Goal: Task Accomplishment & Management: Use online tool/utility

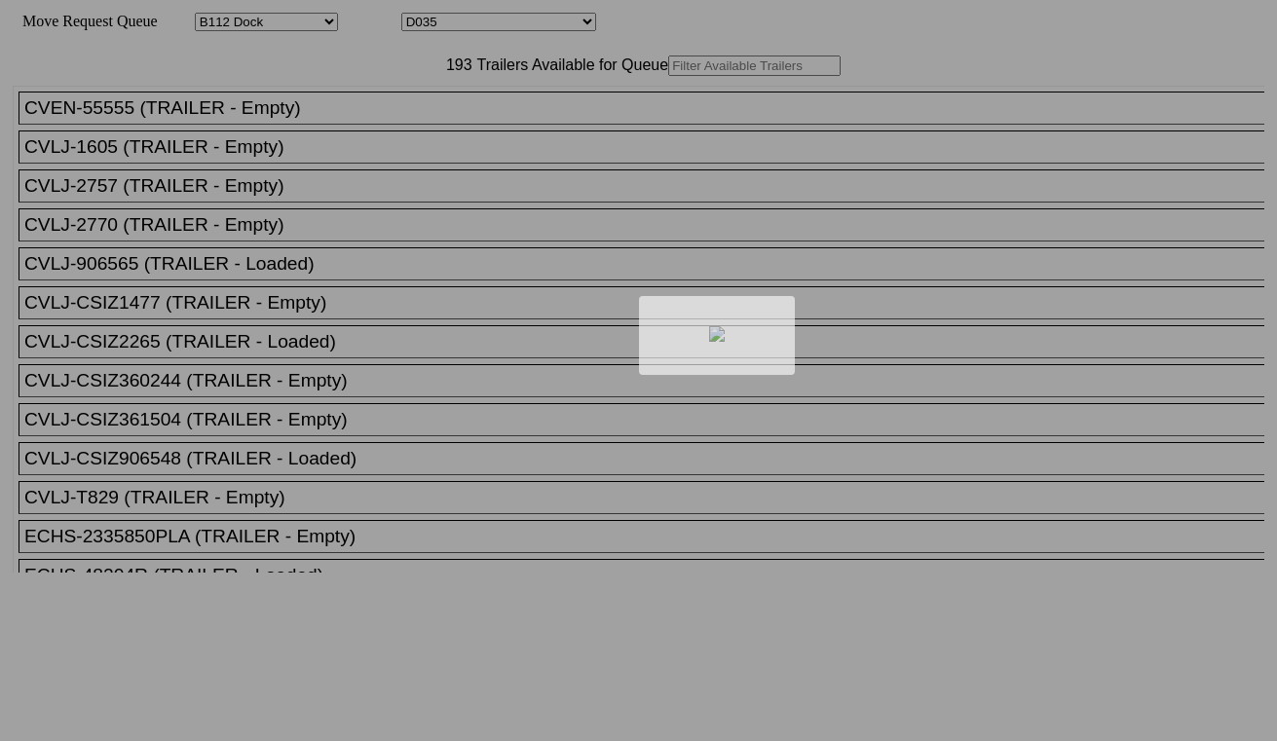
select select "121"
select select "3281"
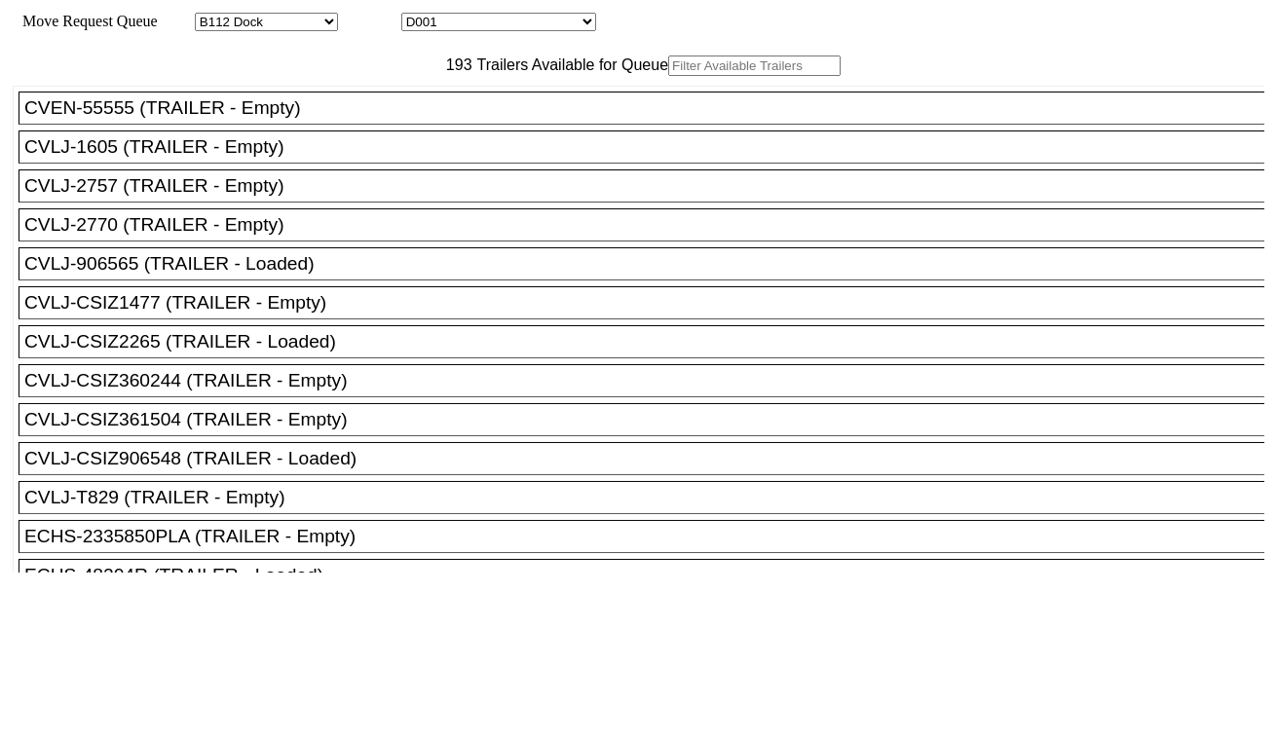
click at [668, 76] on input "text" at bounding box center [754, 66] width 172 height 20
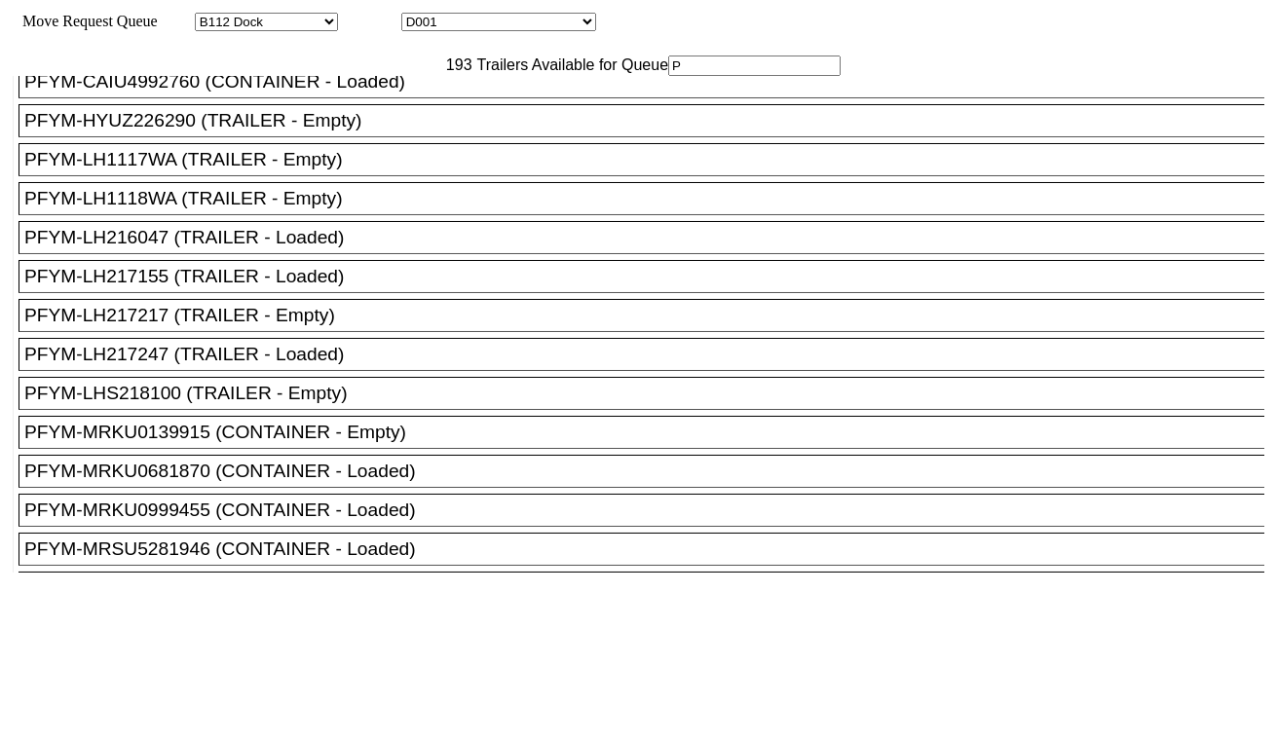
scroll to position [5521, 0]
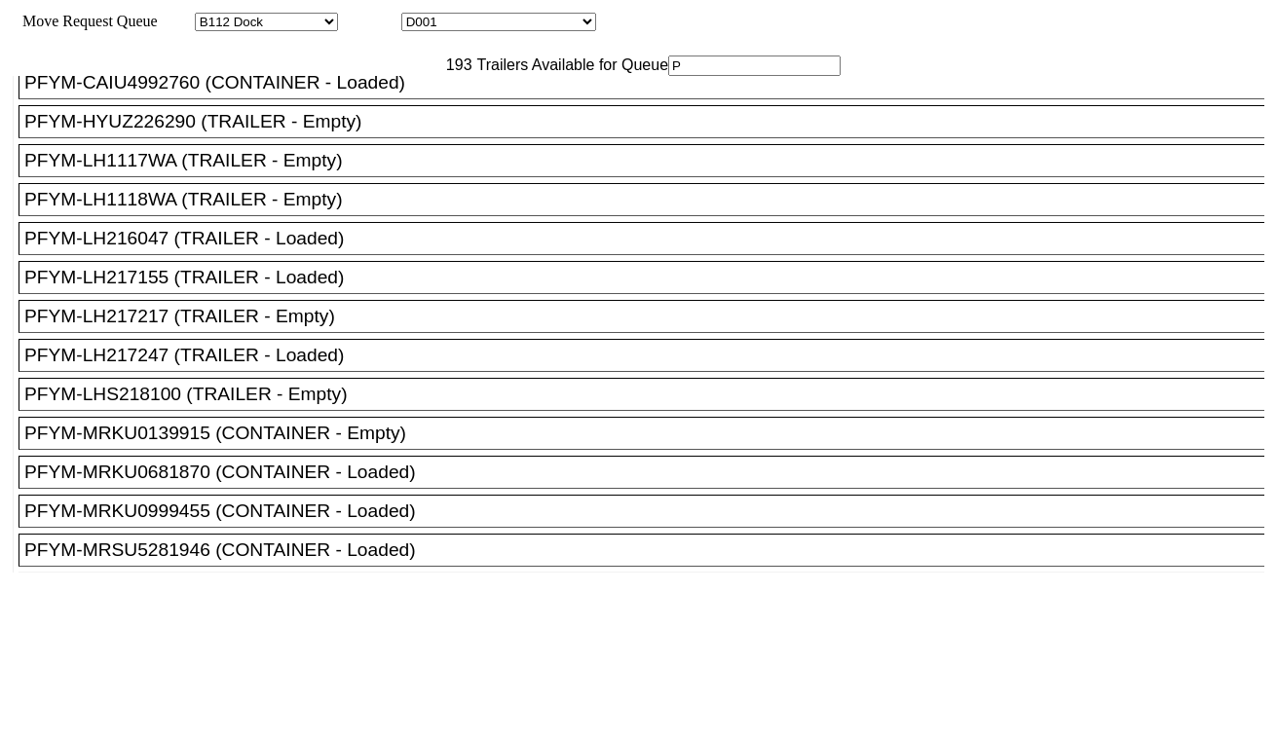
type input "P"
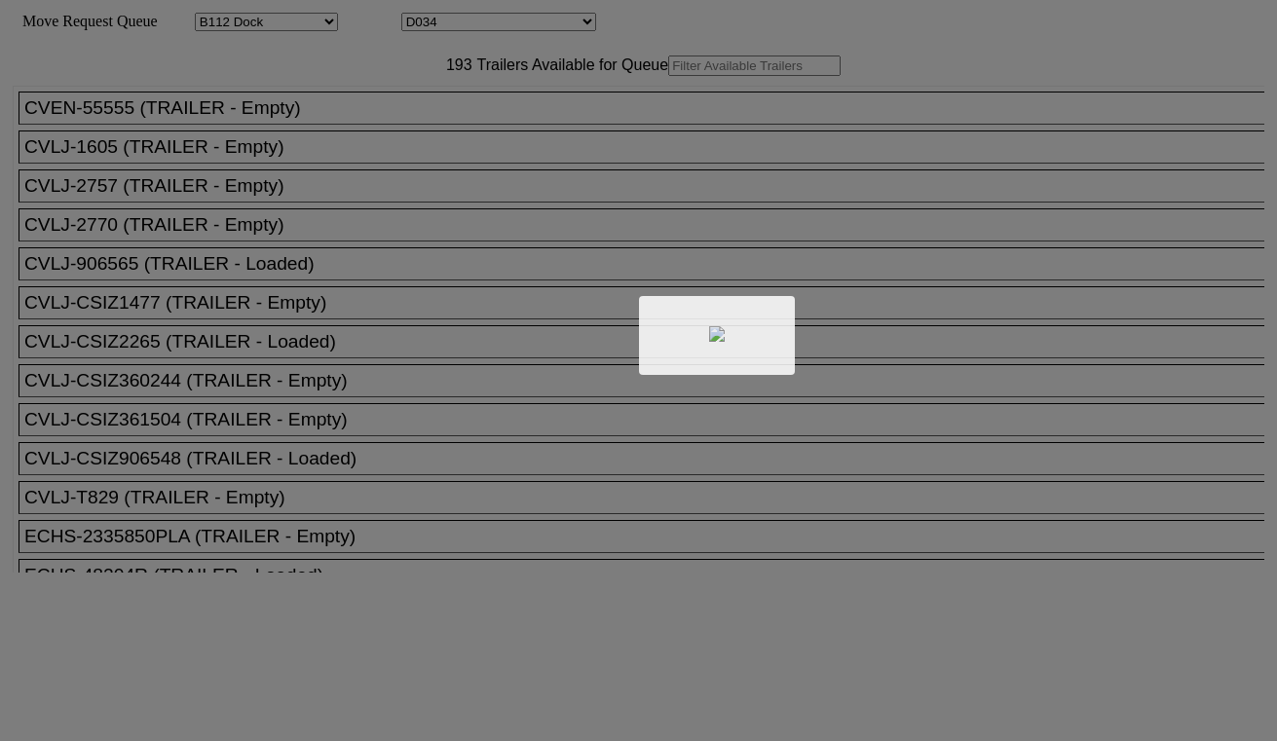
select select "121"
select select "3280"
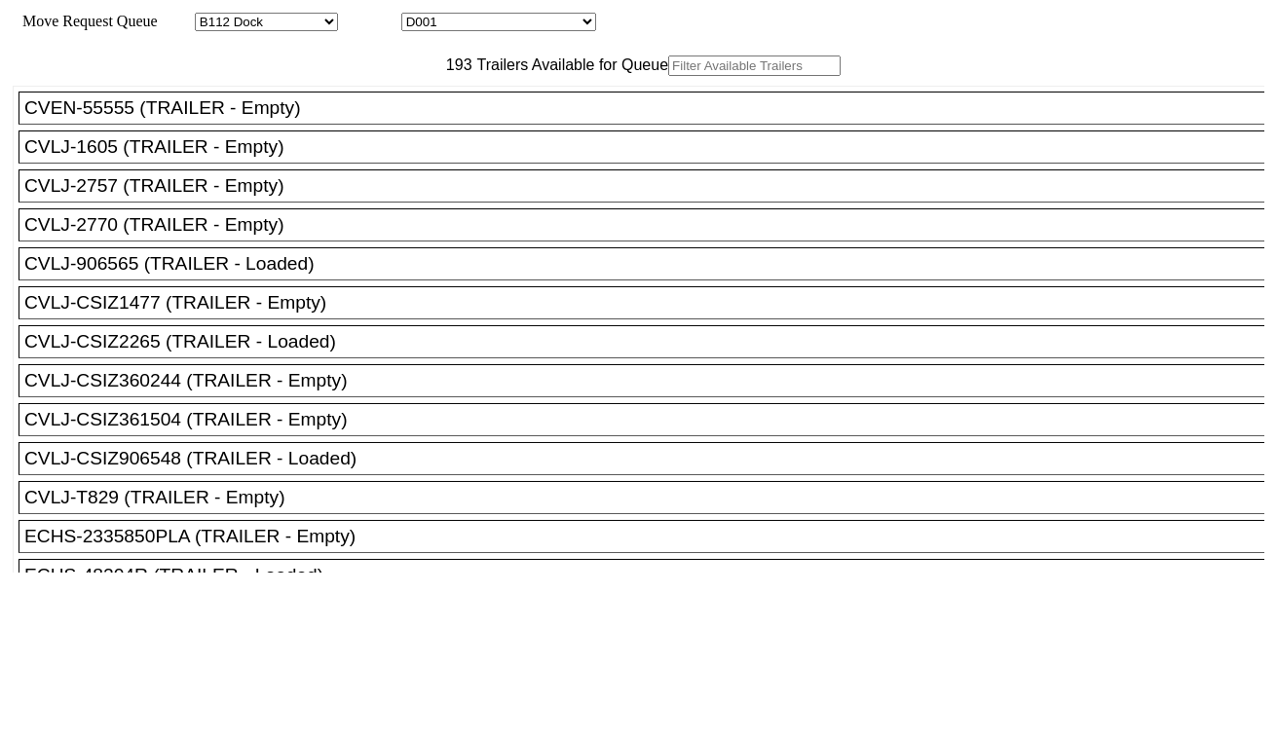
click at [668, 76] on input "text" at bounding box center [754, 66] width 172 height 20
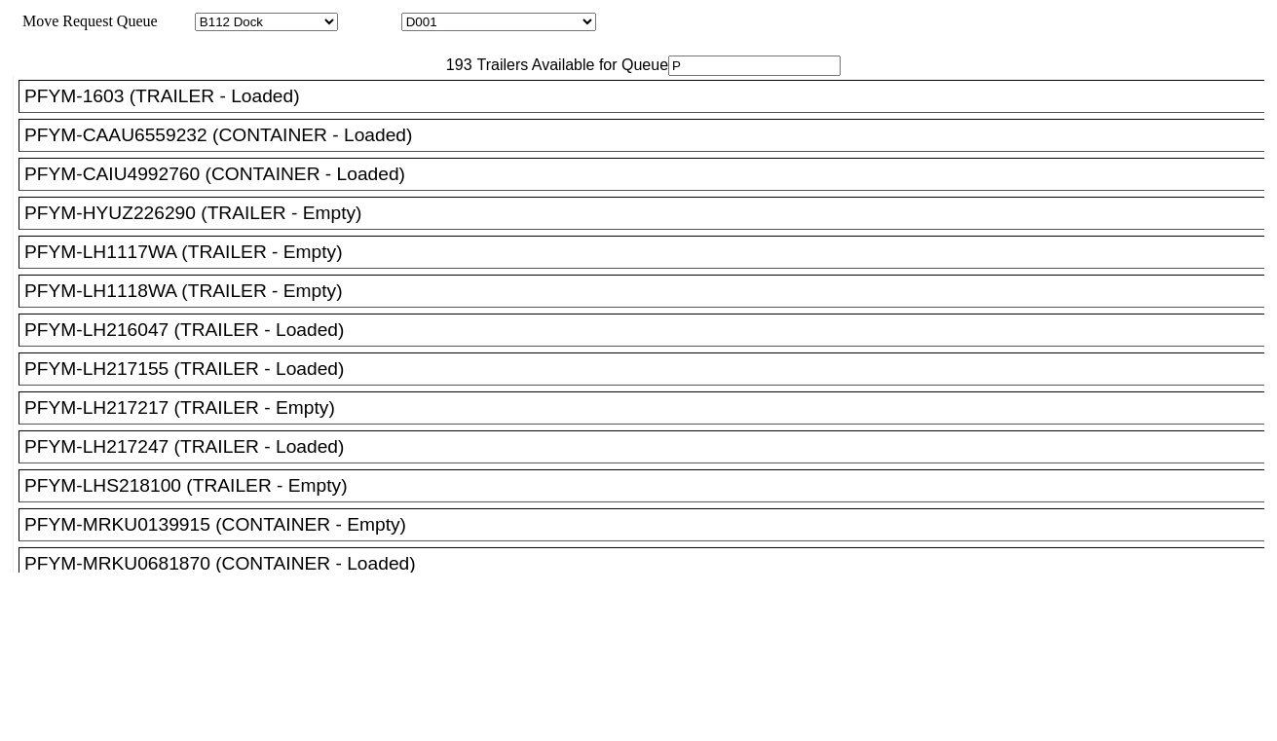
scroll to position [5412, 0]
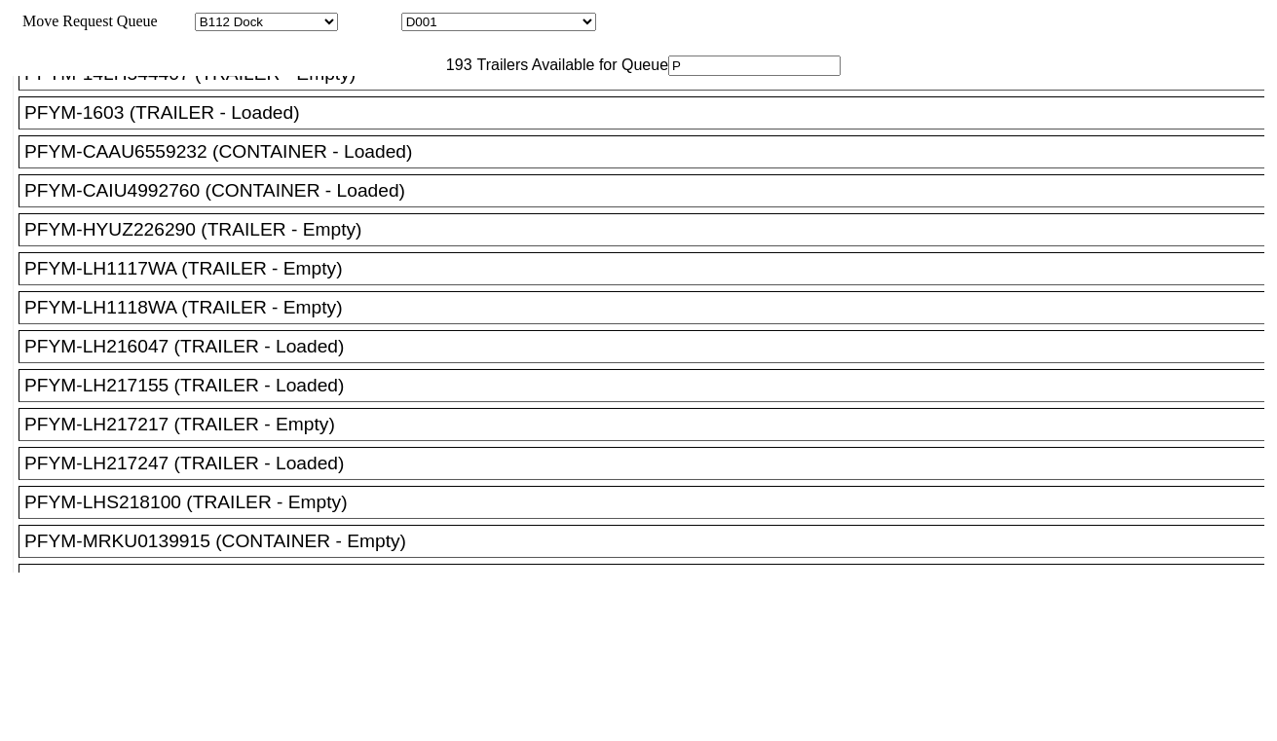
type input "P"
click at [285, 46] on div "PFLP-M1118 (TRAILER - Empty)" at bounding box center [650, 34] width 1252 height 21
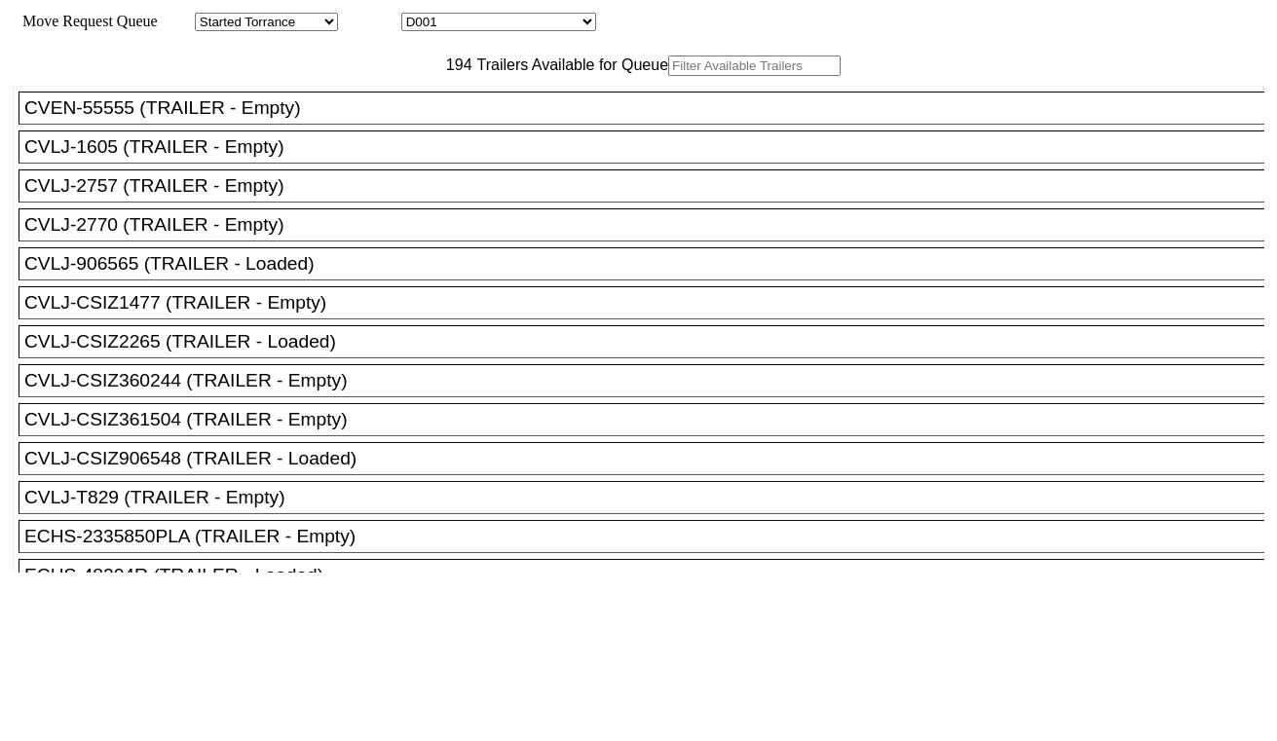
click at [668, 76] on input "text" at bounding box center [754, 66] width 172 height 20
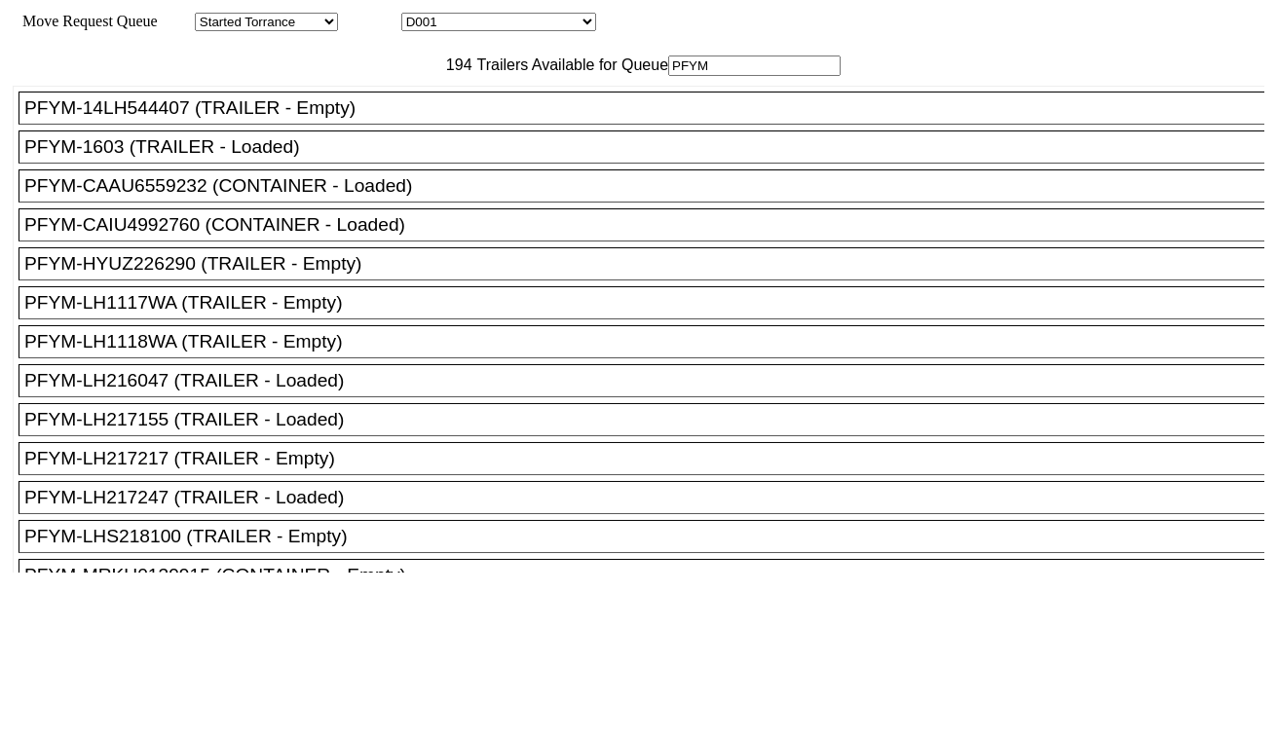
type input "PFYM"
click at [343, 470] on div "PFYM-LH217217 (TRAILER - Empty)" at bounding box center [650, 458] width 1252 height 21
